Goal: Check status: Check status

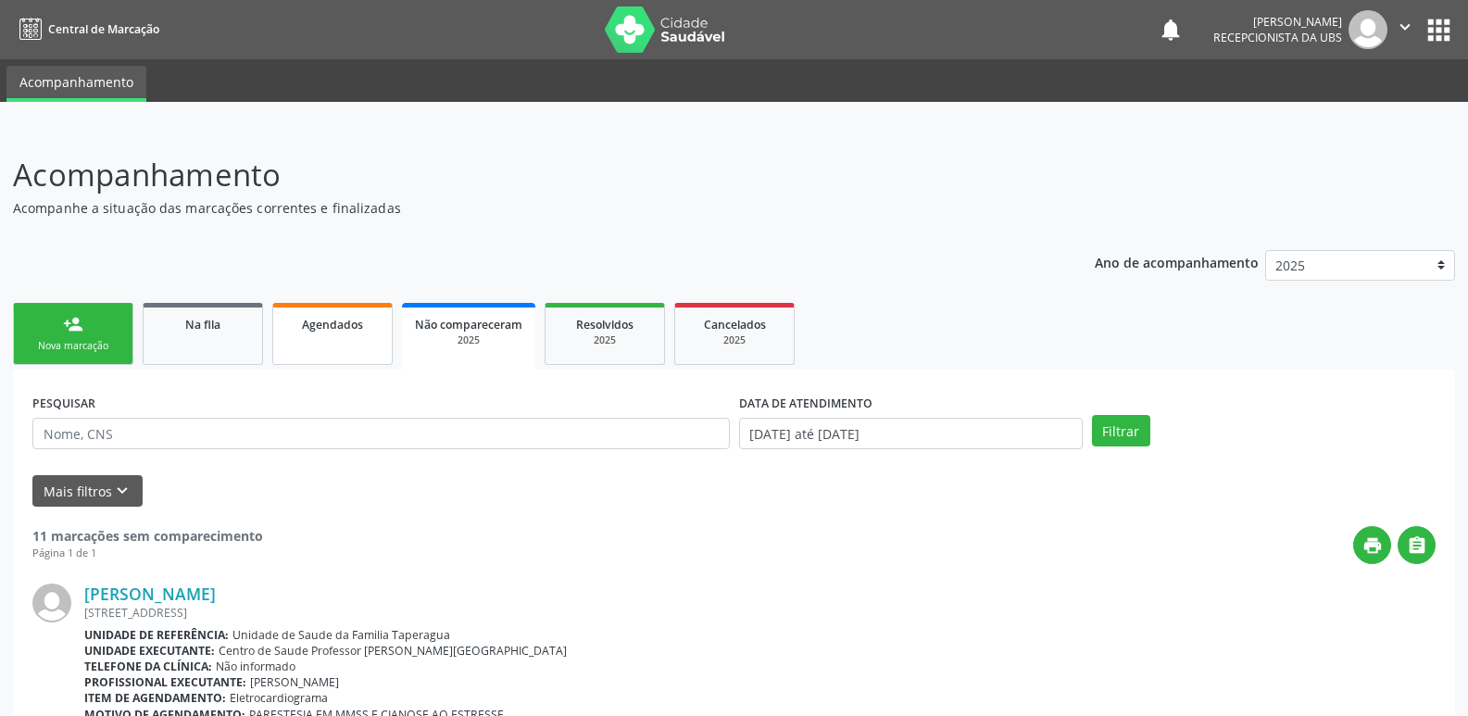
click at [319, 329] on span "Agendados" at bounding box center [332, 325] width 61 height 16
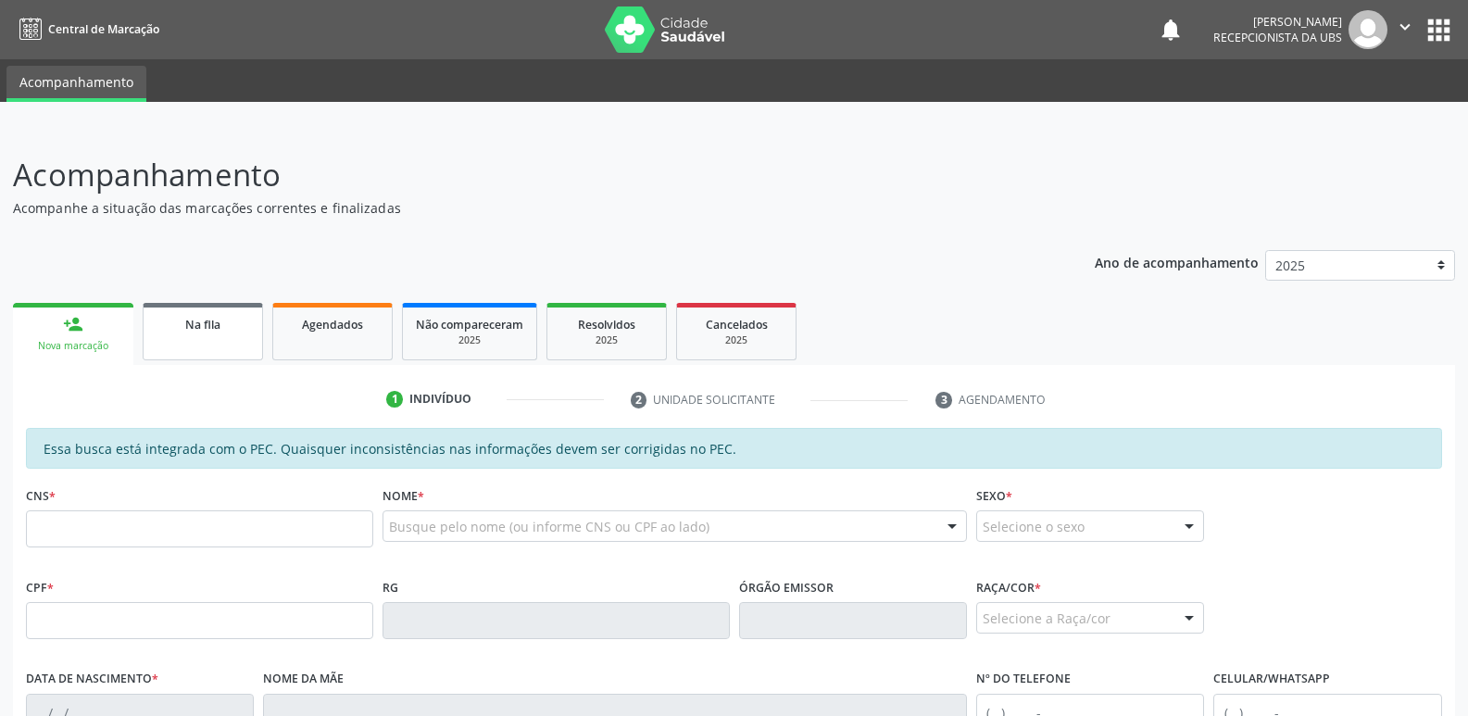
click at [198, 334] on link "Na fila" at bounding box center [203, 331] width 120 height 57
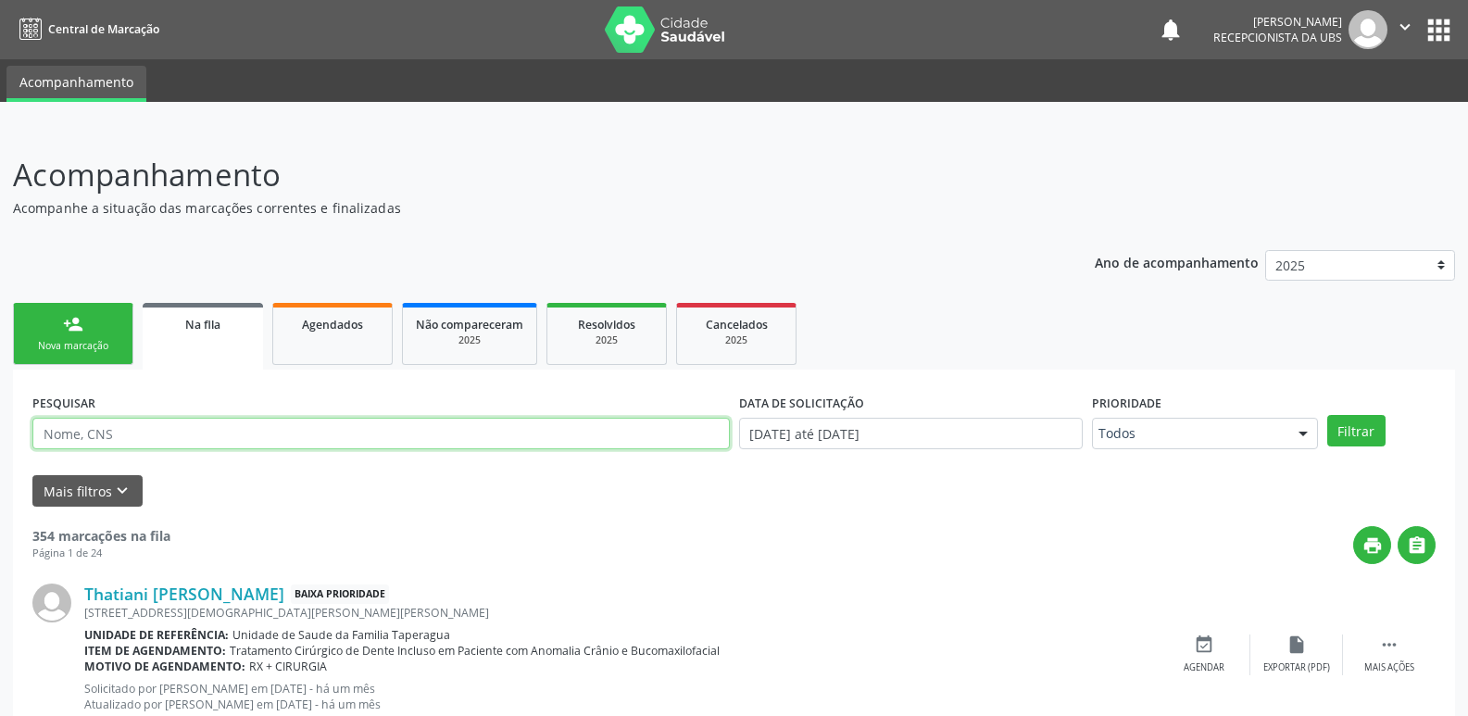
click at [312, 438] on input "text" at bounding box center [380, 433] width 697 height 31
paste input "707405068469678"
type input "707405068469678"
click at [1327, 415] on button "Filtrar" at bounding box center [1356, 430] width 58 height 31
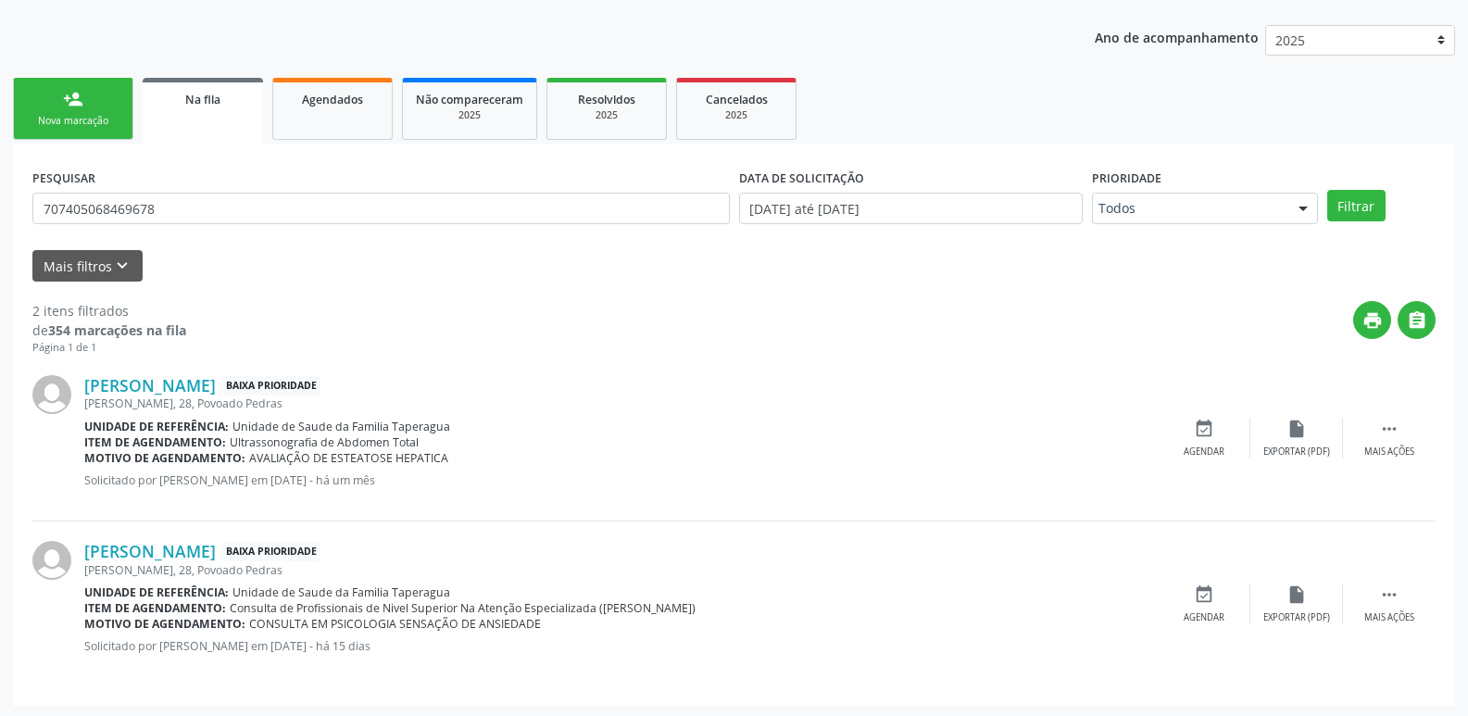
scroll to position [228, 0]
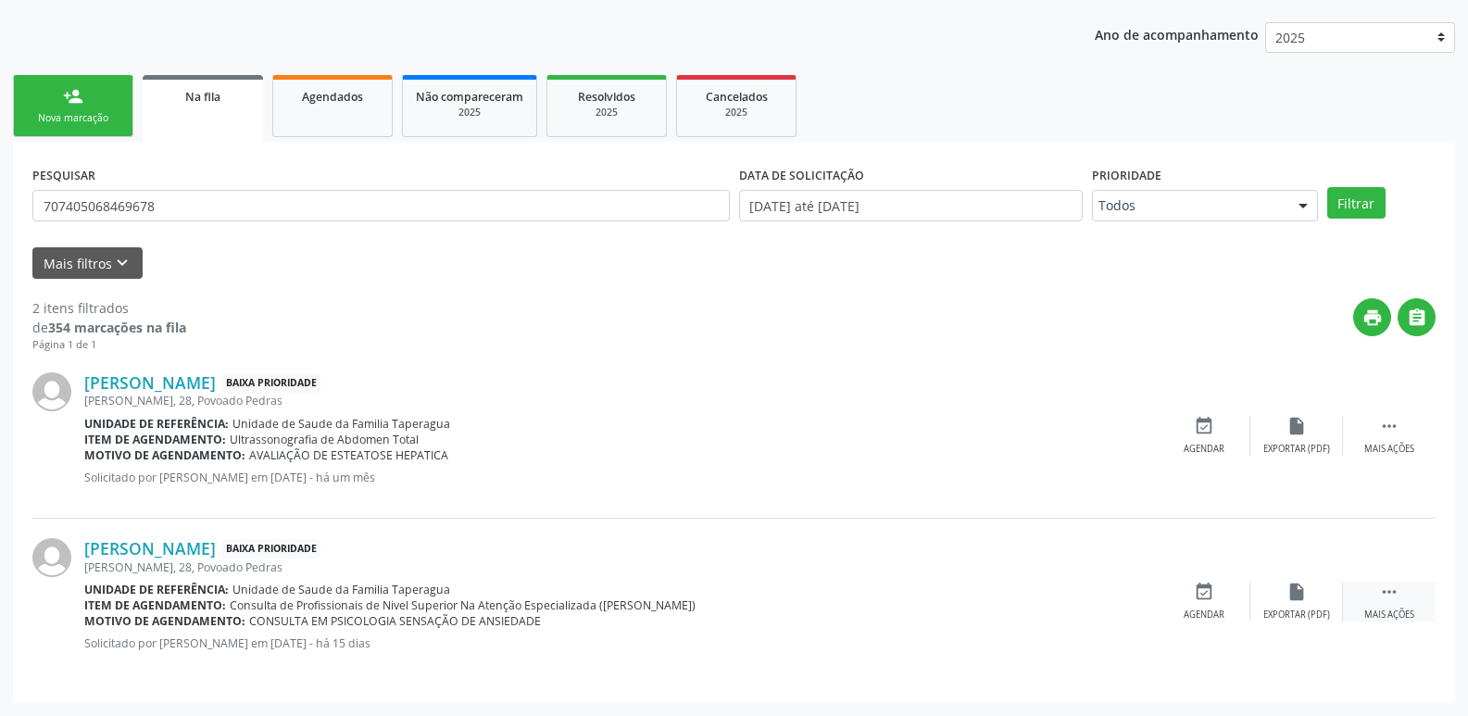
click at [1399, 588] on div " Mais ações" at bounding box center [1389, 602] width 93 height 40
click at [1277, 596] on div "edit Editar" at bounding box center [1296, 602] width 93 height 40
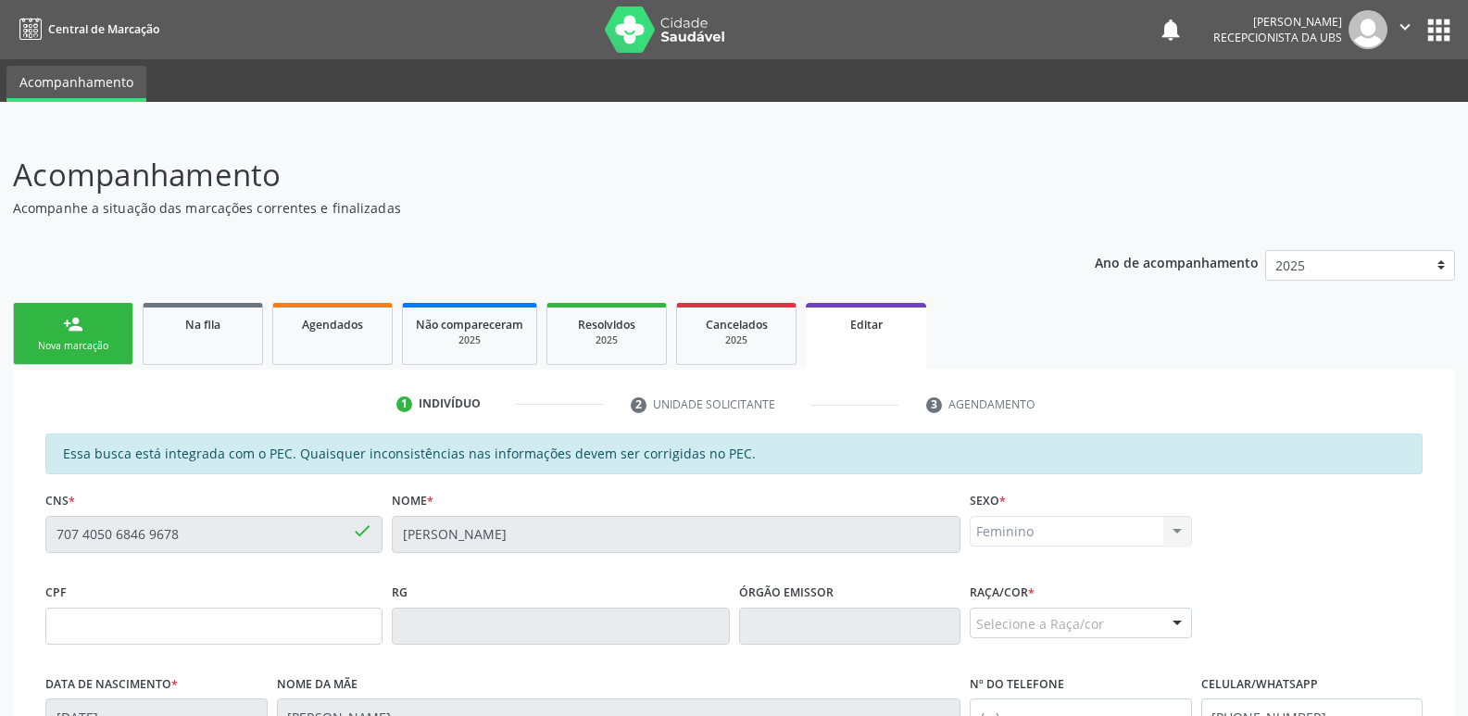
click at [176, 298] on div "Ano de acompanhamento 2025 person_add Nova marcação Na fila Agendados Não compa…" at bounding box center [734, 666] width 1442 height 859
click at [187, 314] on div "Na fila" at bounding box center [203, 323] width 93 height 19
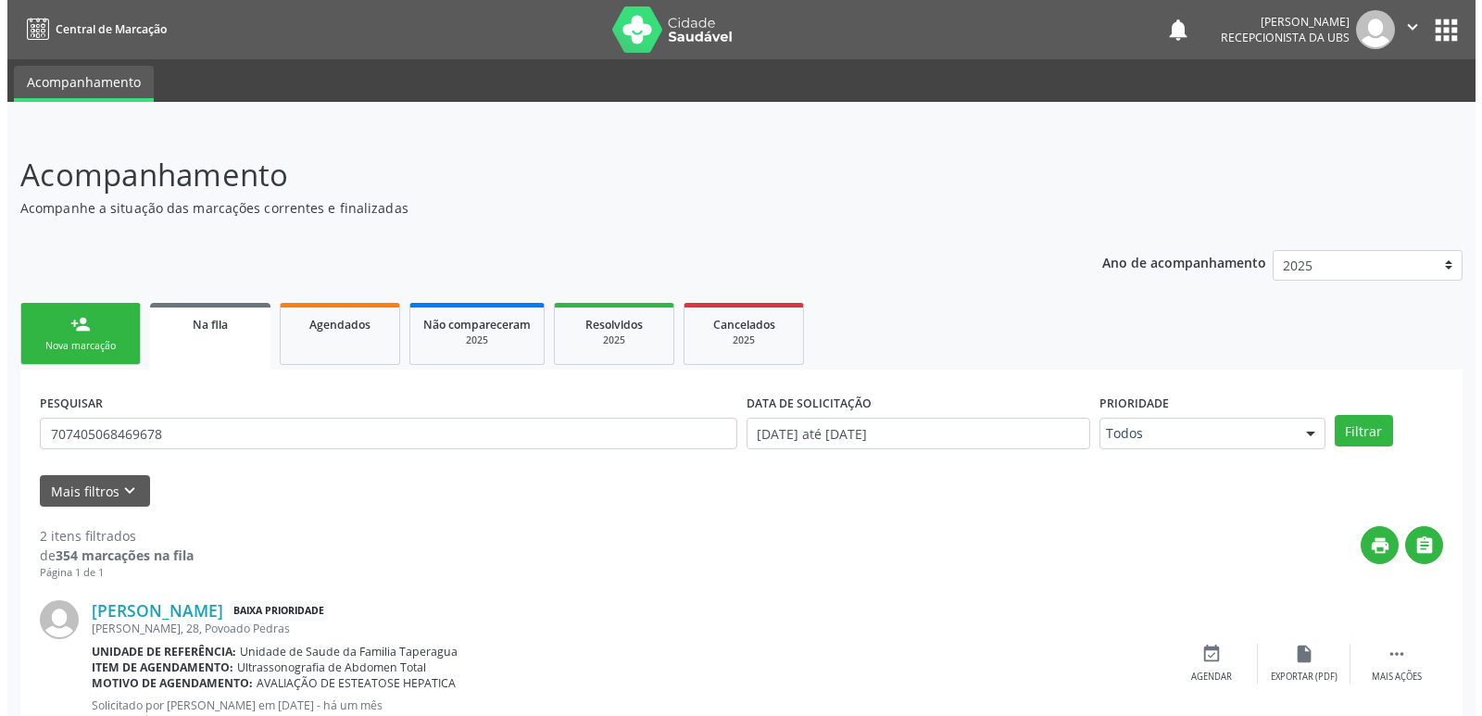
scroll to position [228, 0]
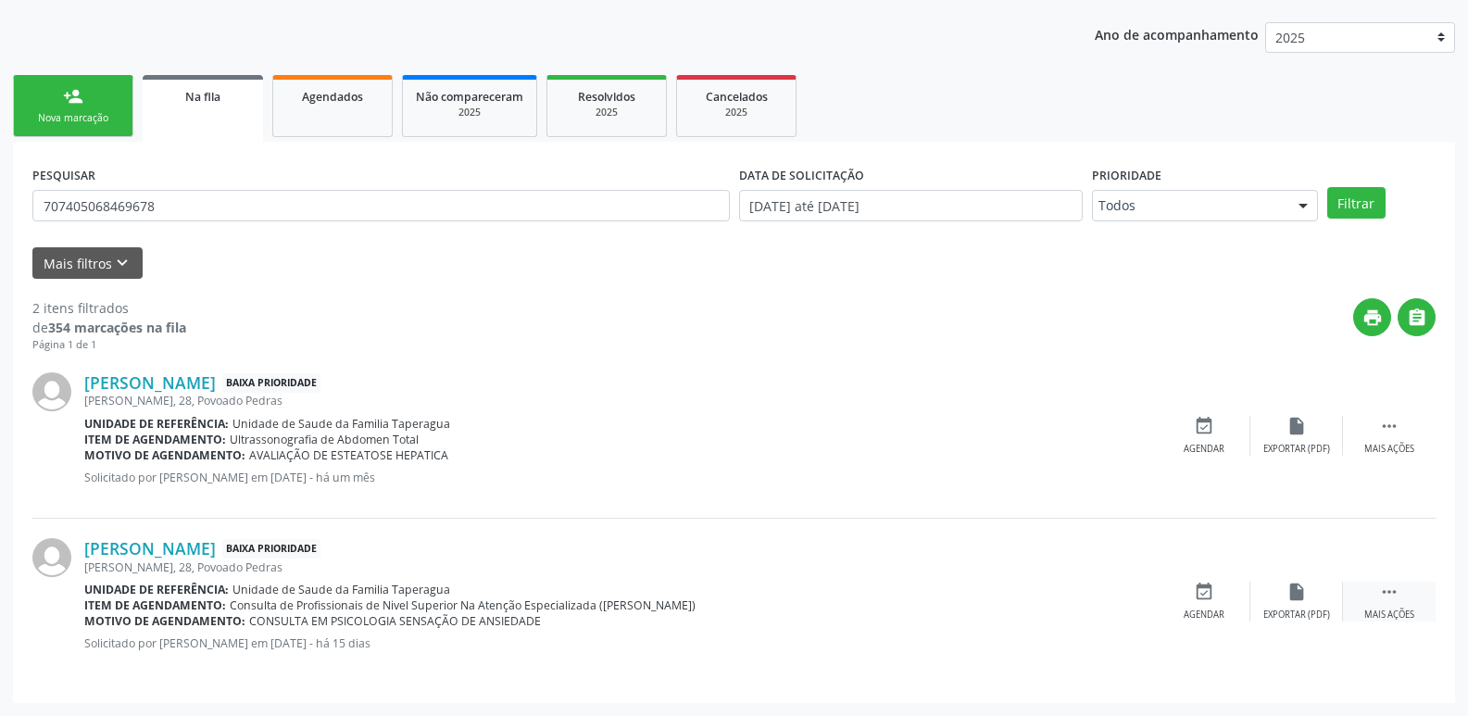
click at [1371, 610] on div "Mais ações" at bounding box center [1389, 614] width 50 height 13
click at [1208, 599] on icon "cancel" at bounding box center [1204, 592] width 20 height 20
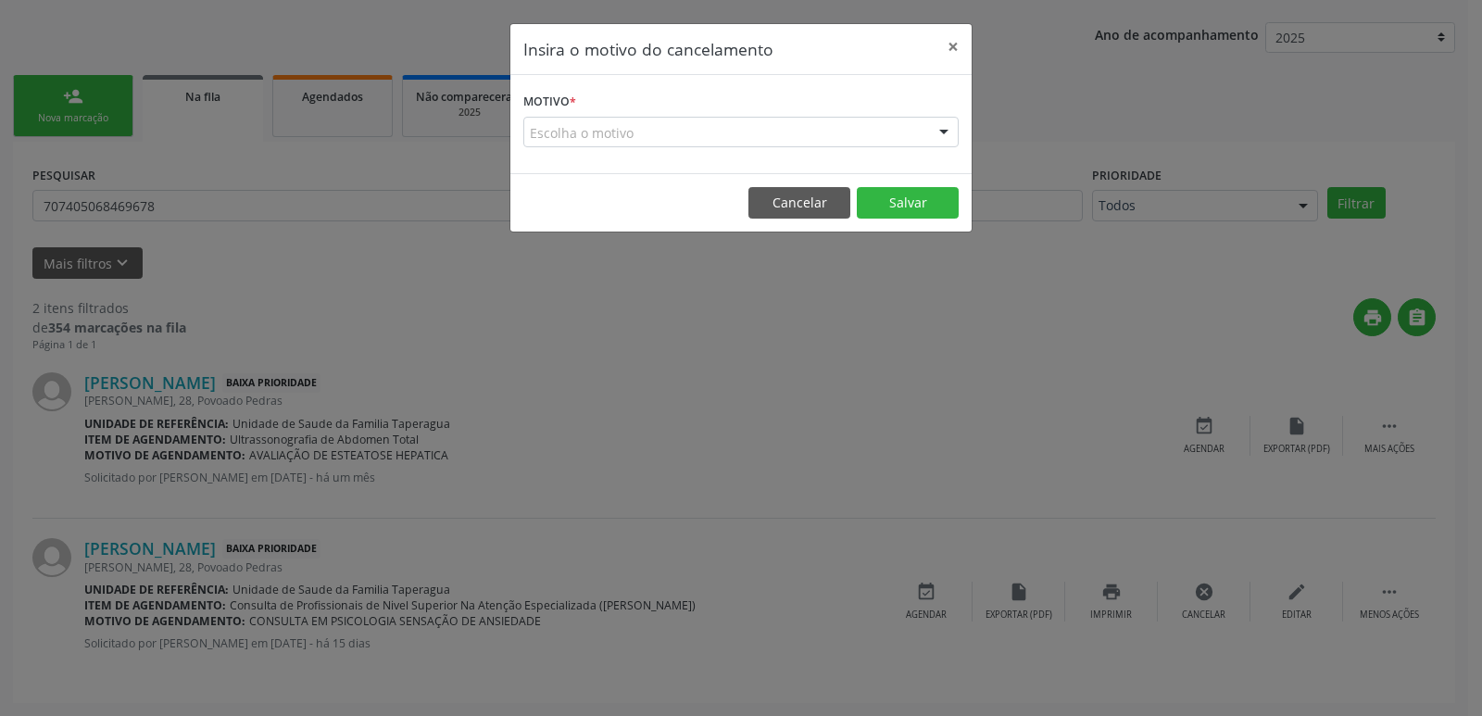
click at [684, 119] on div "Escolha o motivo" at bounding box center [740, 132] width 435 height 31
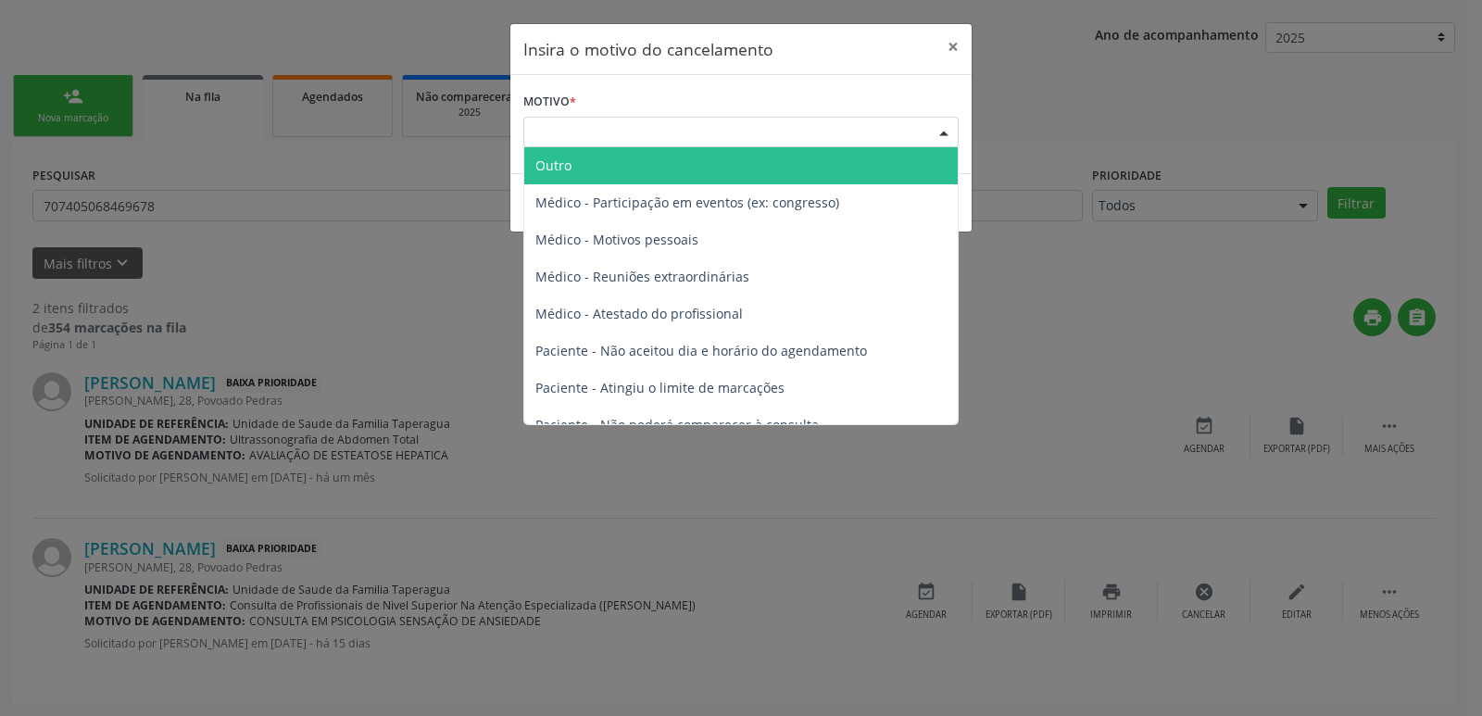
click at [670, 165] on span "Outro" at bounding box center [740, 165] width 433 height 37
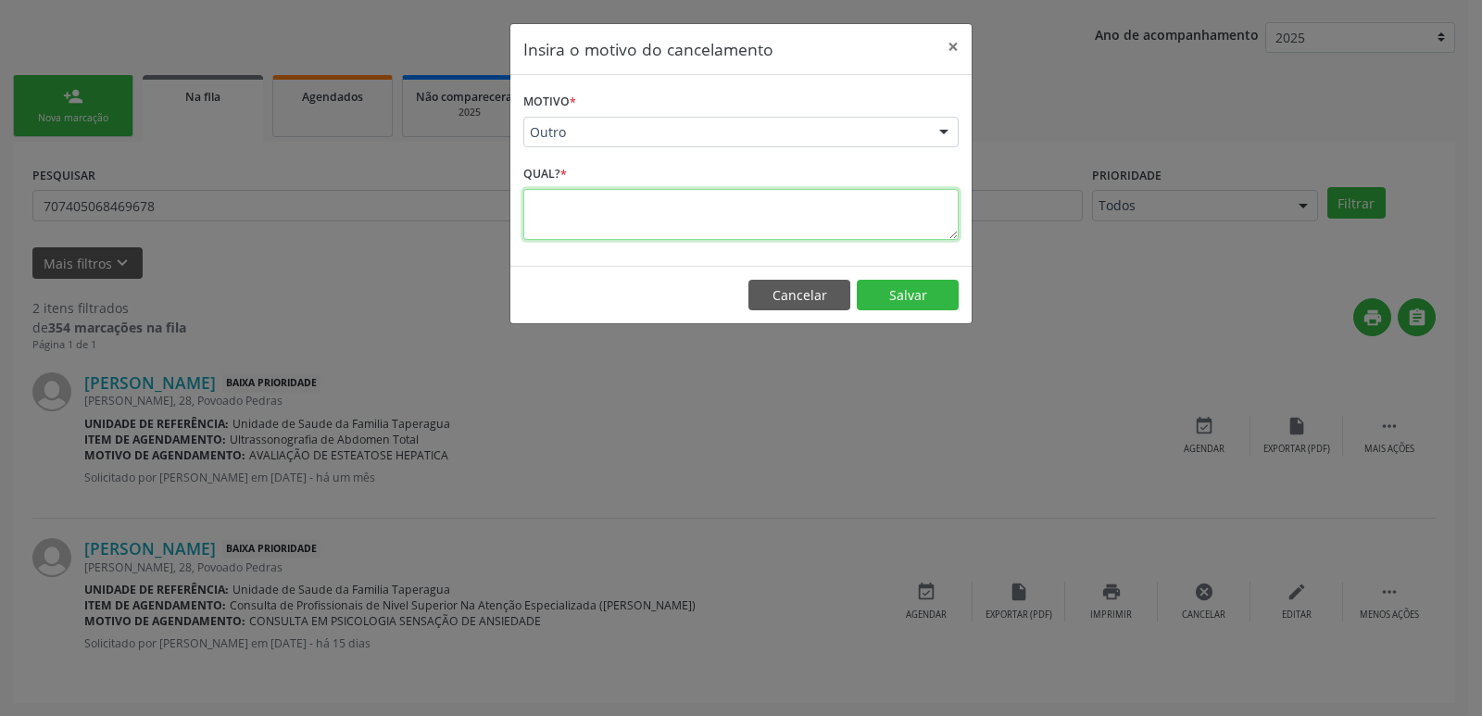
click at [656, 214] on textarea at bounding box center [740, 214] width 435 height 51
type textarea "CONSULTA MARCADA PARA DIA 2/9/2025 - SINALIZADO PARA RETIRAR DA PLATAFORMA"
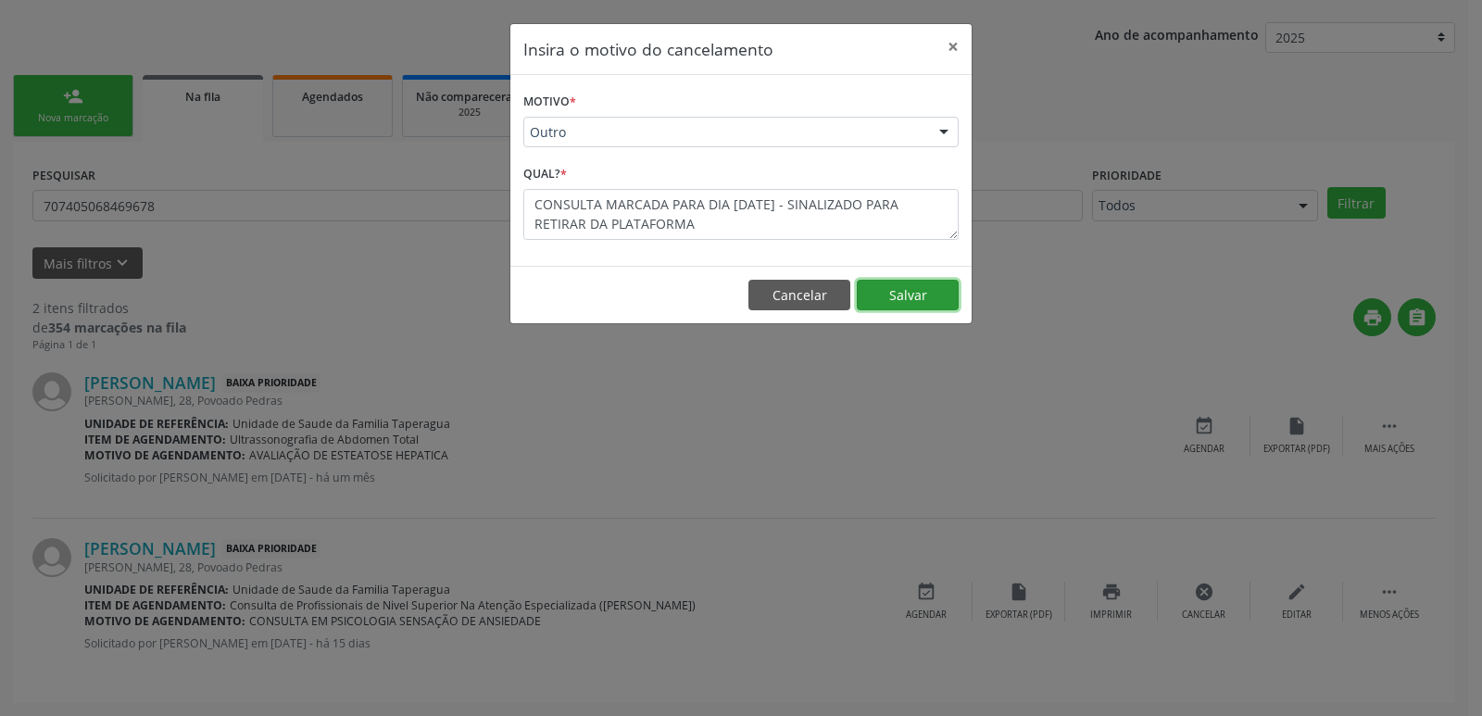
click at [894, 291] on button "Salvar" at bounding box center [908, 295] width 102 height 31
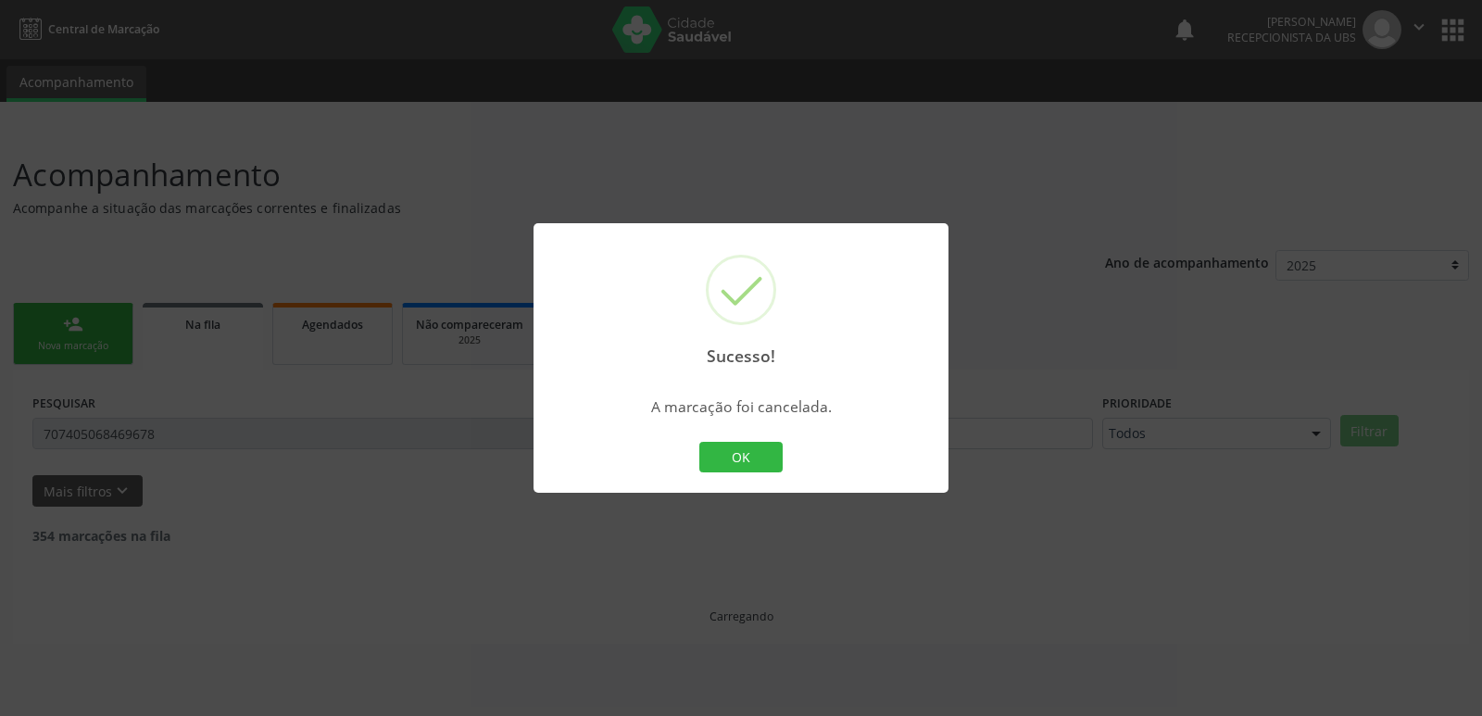
scroll to position [0, 0]
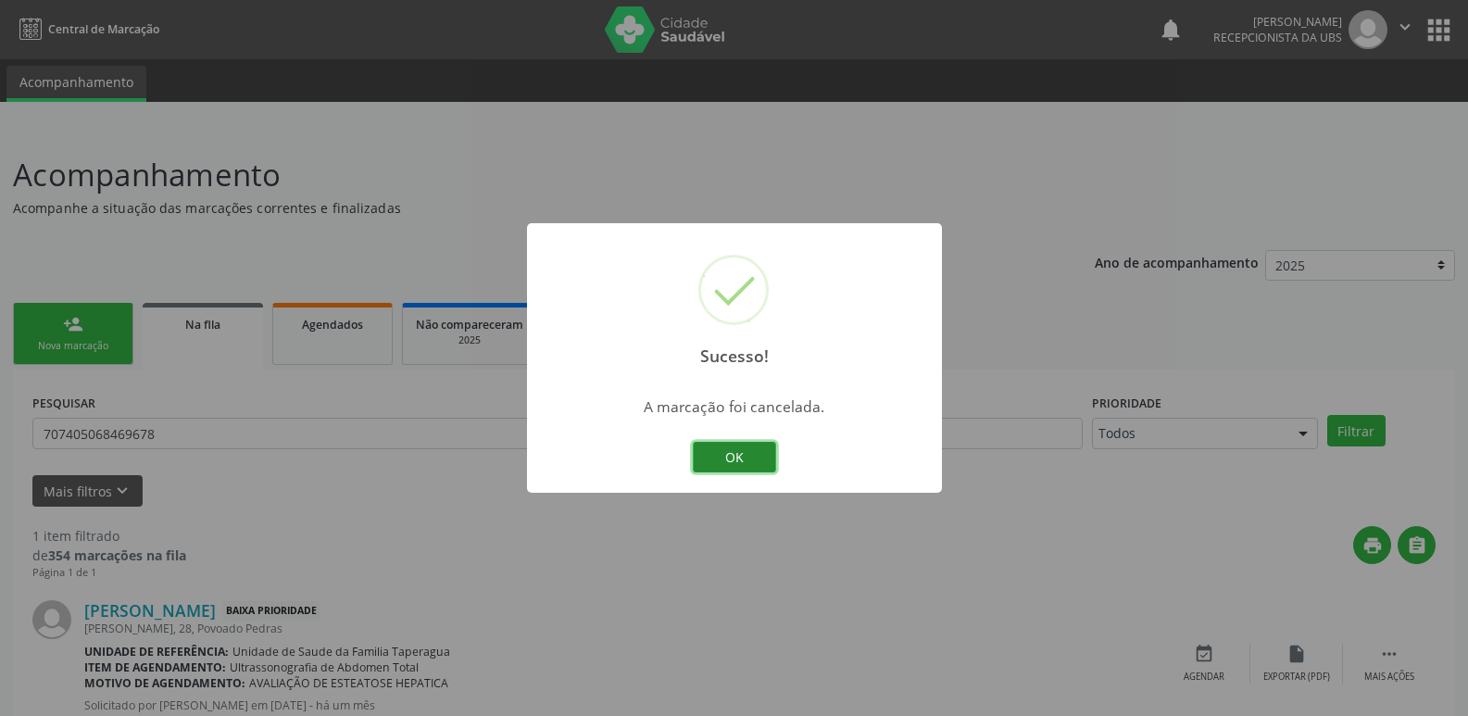
click at [746, 454] on button "OK" at bounding box center [734, 457] width 83 height 31
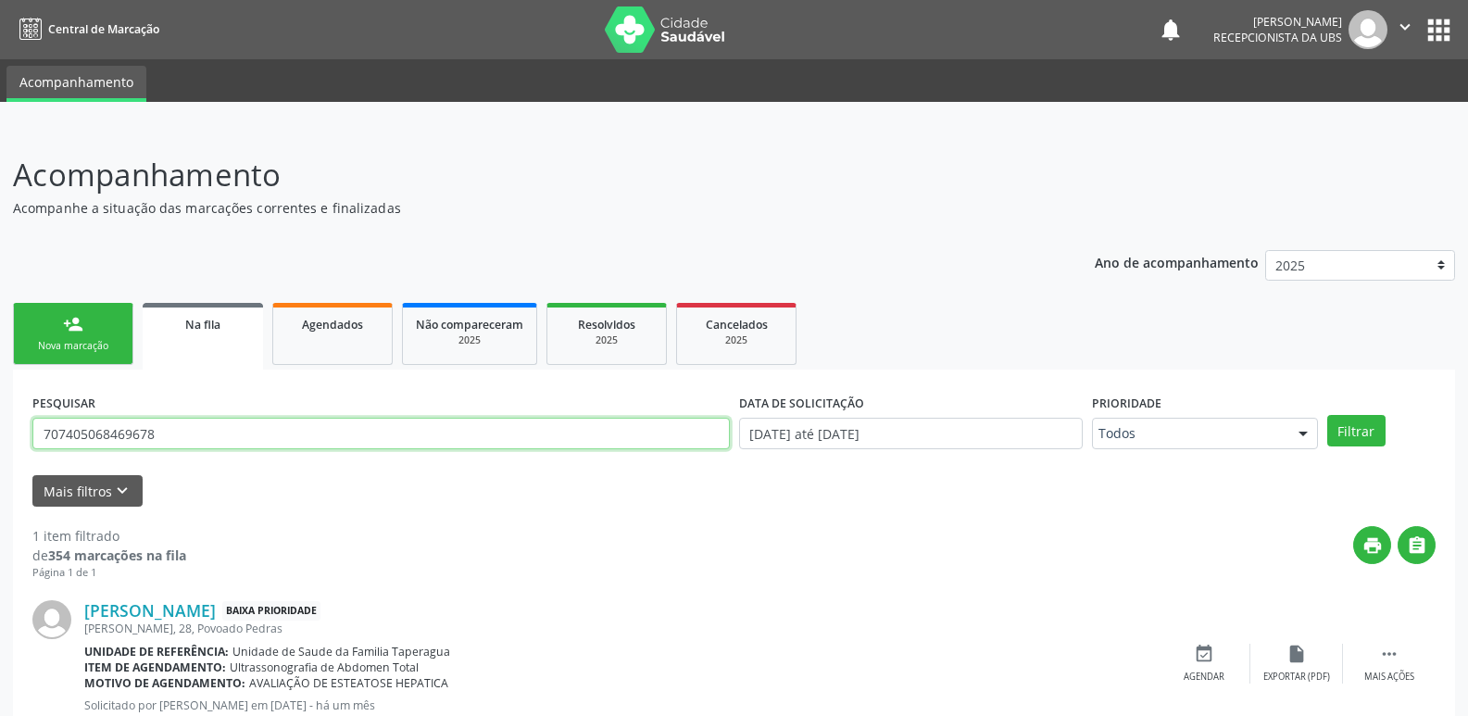
click at [200, 432] on input "707405068469678" at bounding box center [380, 433] width 697 height 31
paste input "6009340252946"
click at [1327, 415] on button "Filtrar" at bounding box center [1356, 430] width 58 height 31
click at [352, 430] on input "706009340252946" at bounding box center [380, 433] width 697 height 31
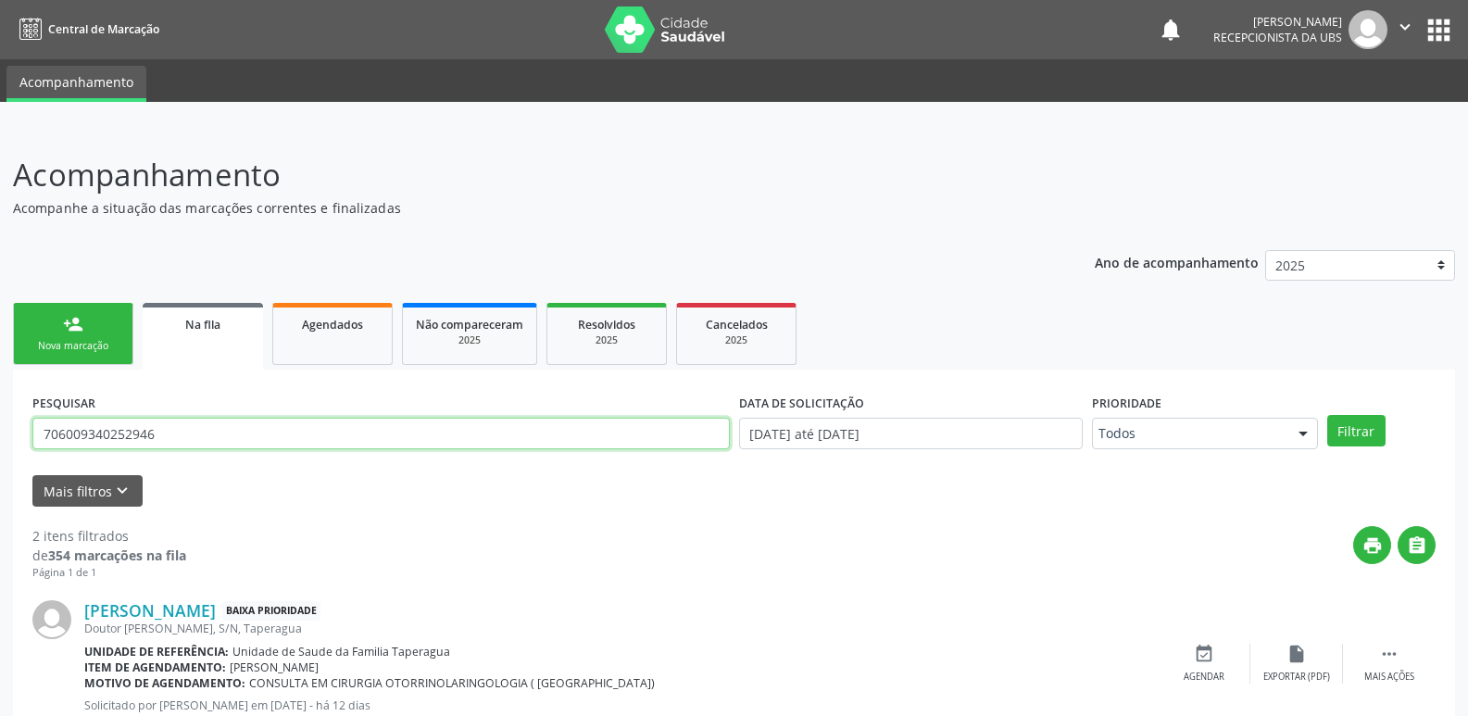
click at [352, 430] on input "706009340252946" at bounding box center [380, 433] width 697 height 31
paste input "4001892840062"
type input "704001892840062"
click at [1327, 415] on button "Filtrar" at bounding box center [1356, 430] width 58 height 31
